Goal: Transaction & Acquisition: Obtain resource

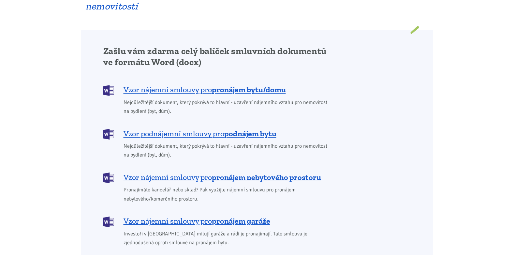
scroll to position [522, 0]
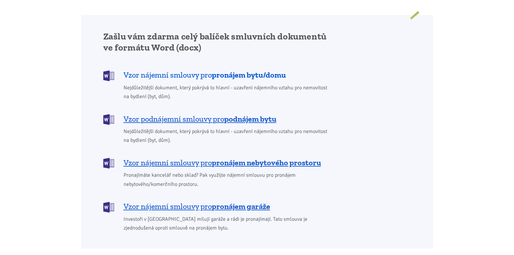
click at [206, 70] on span "Vzor nájemní smlouvy pro pronájem bytu/domu" at bounding box center [205, 75] width 162 height 10
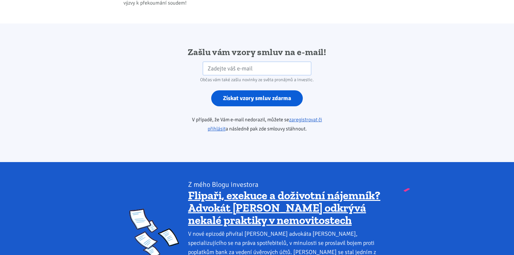
scroll to position [1090, 0]
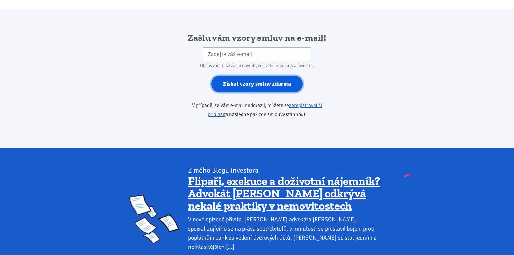
click at [242, 76] on input "Získat vzory smluv zdarma" at bounding box center [257, 84] width 92 height 16
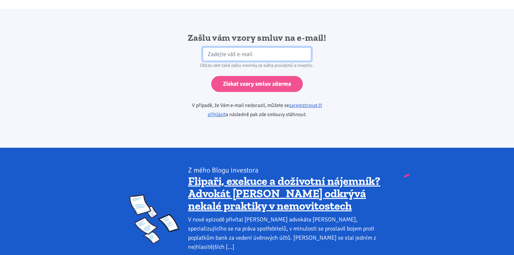
click at [231, 47] on input "email" at bounding box center [257, 54] width 109 height 14
type input "[EMAIL_ADDRESS][DOMAIN_NAME]"
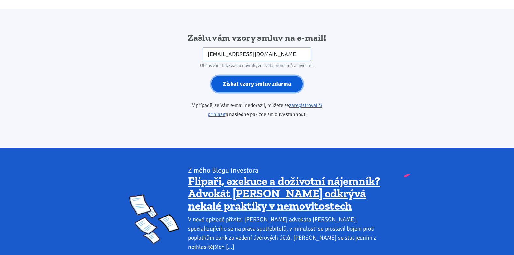
click at [236, 76] on input "Získat vzory smluv zdarma" at bounding box center [257, 84] width 92 height 16
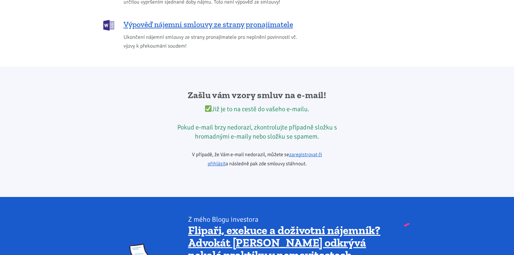
scroll to position [1024, 0]
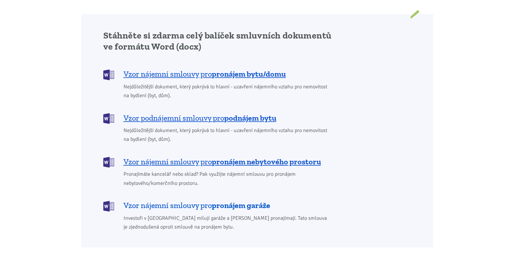
scroll to position [522, 0]
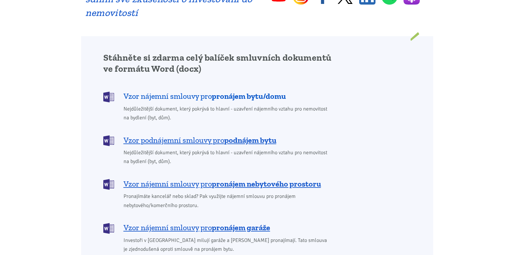
click at [191, 91] on span "Vzor nájemní smlouvy pro pronájem bytu/domu" at bounding box center [205, 96] width 162 height 10
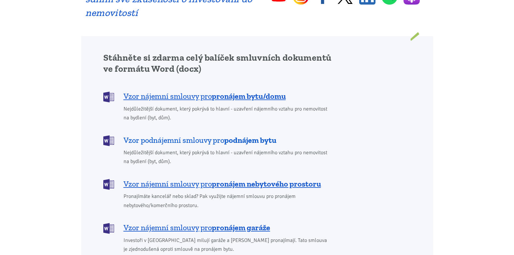
click at [191, 135] on span "Vzor podnájemní smlouvy pro podnájem bytu" at bounding box center [200, 140] width 153 height 10
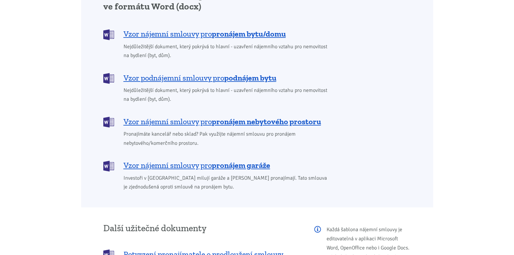
scroll to position [587, 0]
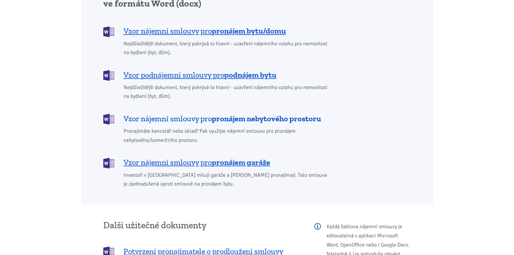
click at [224, 114] on b "pronájem nebytového prostoru" at bounding box center [266, 118] width 109 height 9
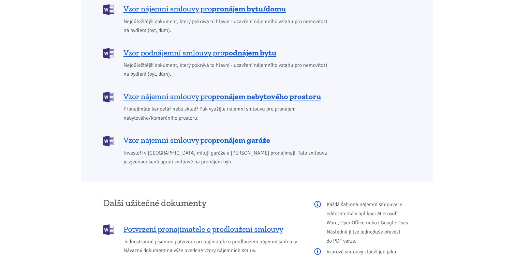
scroll to position [652, 0]
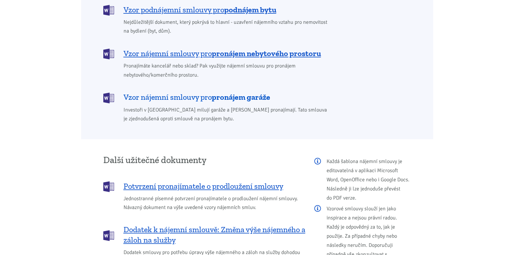
click at [219, 92] on b "pronájem garáže" at bounding box center [241, 96] width 58 height 9
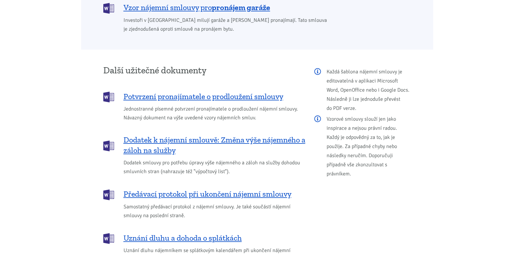
scroll to position [750, 0]
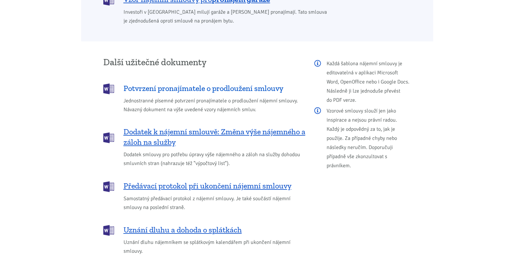
click at [215, 83] on span "Potvrzení pronajímatele o prodloužení smlouvy" at bounding box center [204, 88] width 160 height 10
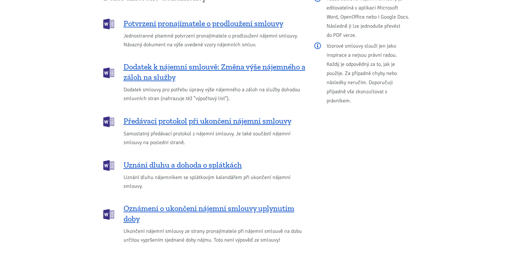
scroll to position [816, 0]
click at [248, 61] on span "Dodatek k nájemní smlouvě: Změna výše nájemného a záloh na služby" at bounding box center [215, 71] width 182 height 21
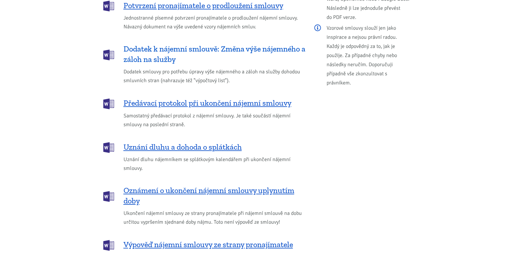
scroll to position [881, 0]
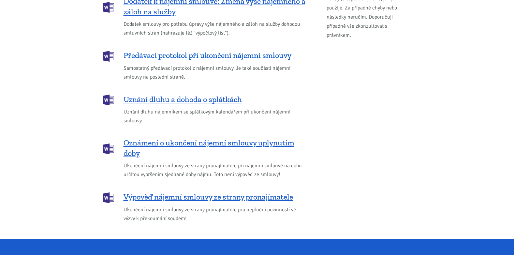
click at [220, 50] on span "Předávací protokol při ukončení nájemní smlouvy" at bounding box center [208, 55] width 168 height 10
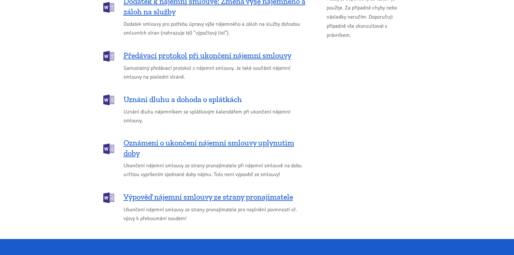
click at [213, 94] on span "Uznání dluhu a dohoda o splátkách" at bounding box center [183, 99] width 118 height 10
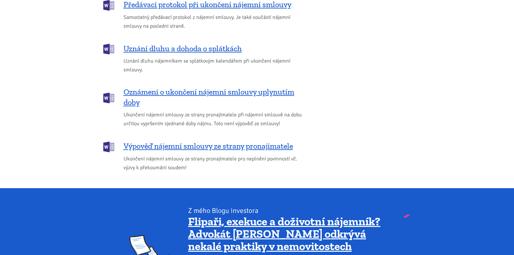
scroll to position [946, 0]
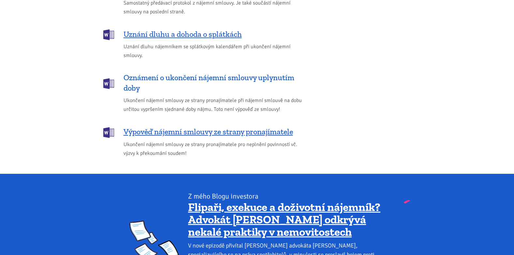
click at [227, 72] on span "Oznámení o ukončení nájemní smlouvy uplynutím doby" at bounding box center [215, 82] width 182 height 21
click at [230, 127] on span "Výpověď nájemní smlouvy ze strany pronajímatele" at bounding box center [209, 132] width 170 height 10
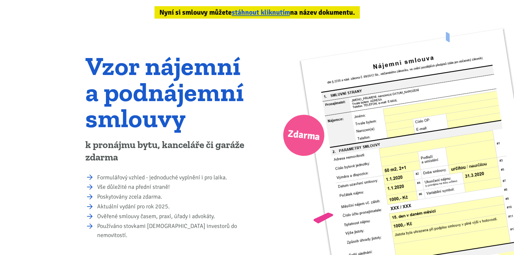
scroll to position [0, 0]
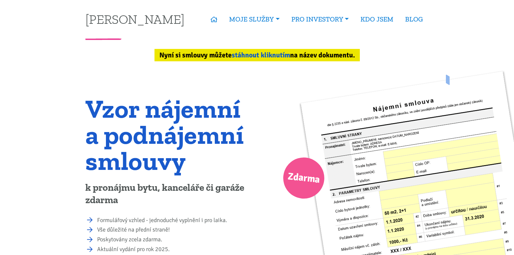
click at [252, 55] on link "stáhnout kliknutím" at bounding box center [261, 55] width 58 height 8
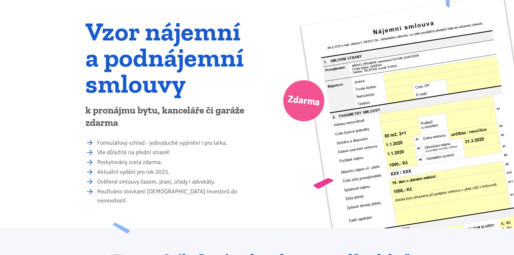
scroll to position [60, 0]
